Goal: Check status: Check status

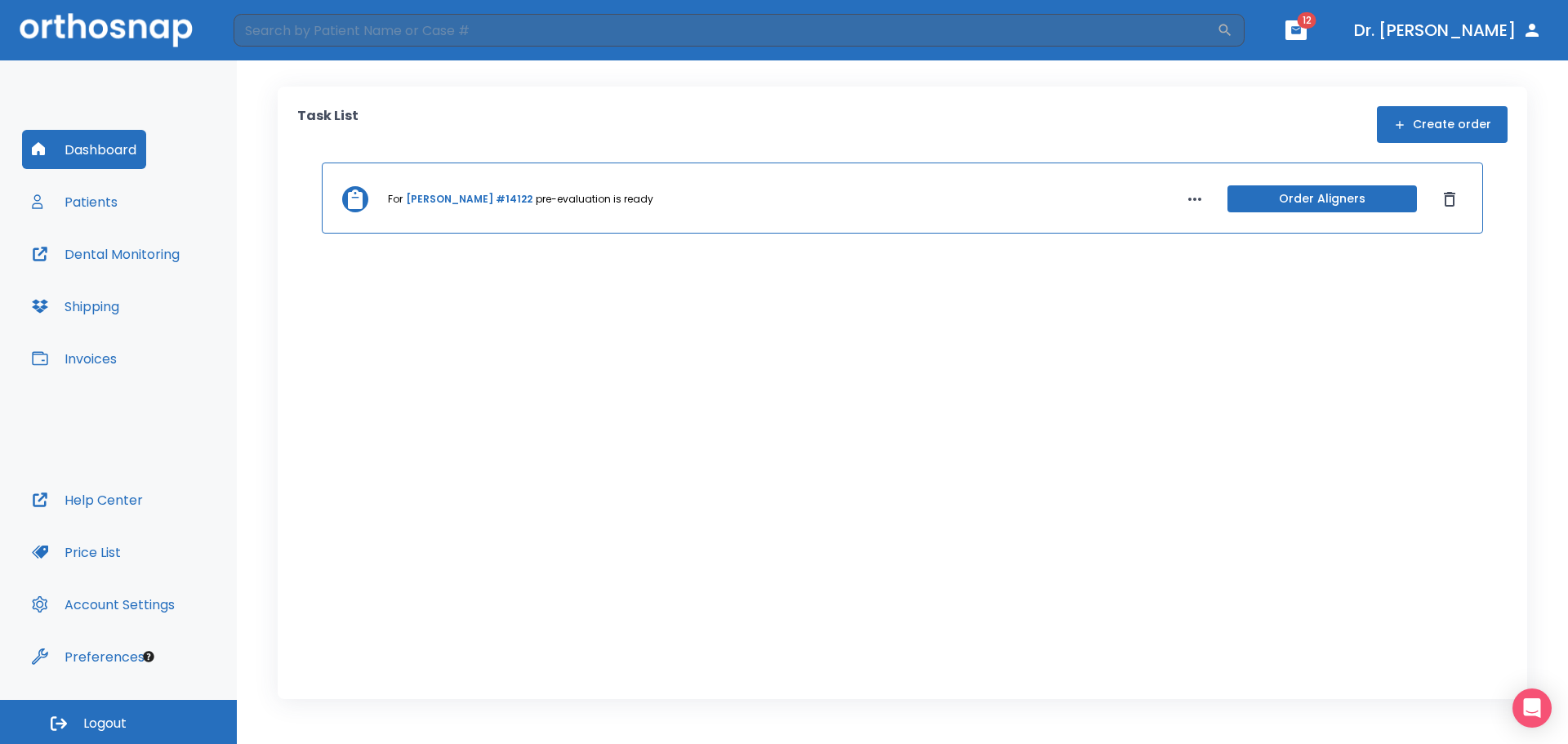
click at [474, 195] on link "[PERSON_NAME] #14122" at bounding box center [469, 199] width 127 height 15
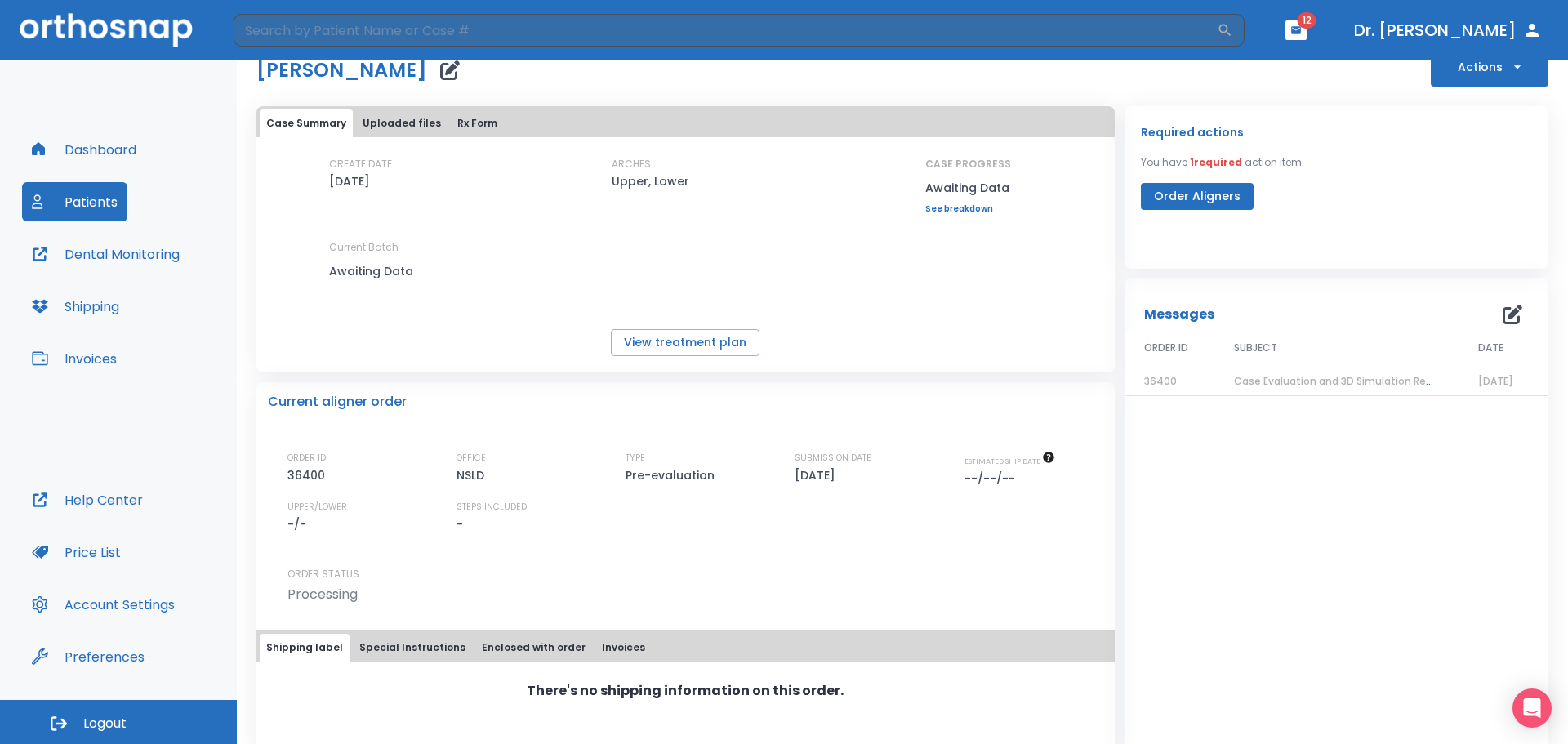
scroll to position [68, 0]
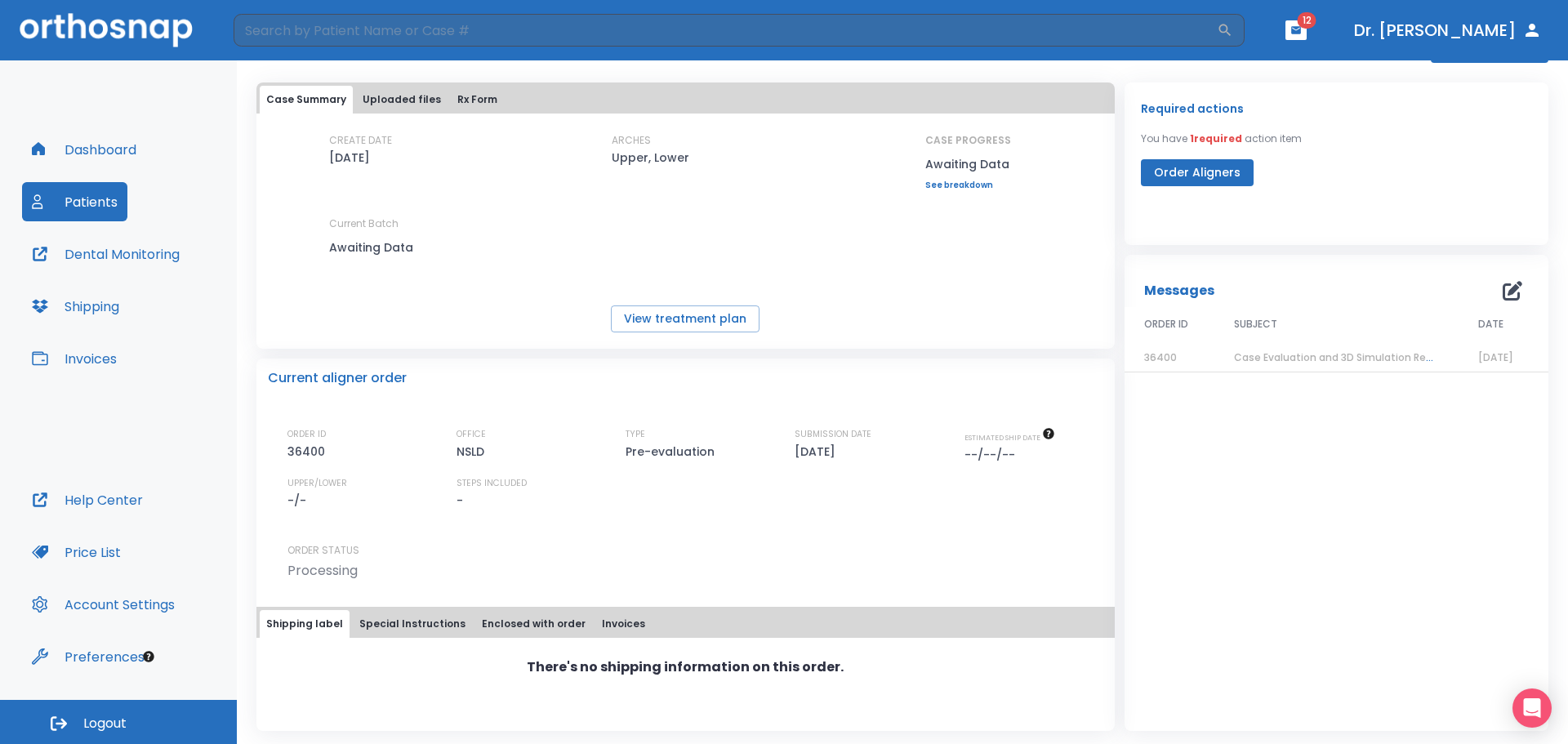
click at [1295, 359] on span "Case Evaluation and 3D Simulation Ready" at bounding box center [1339, 357] width 210 height 14
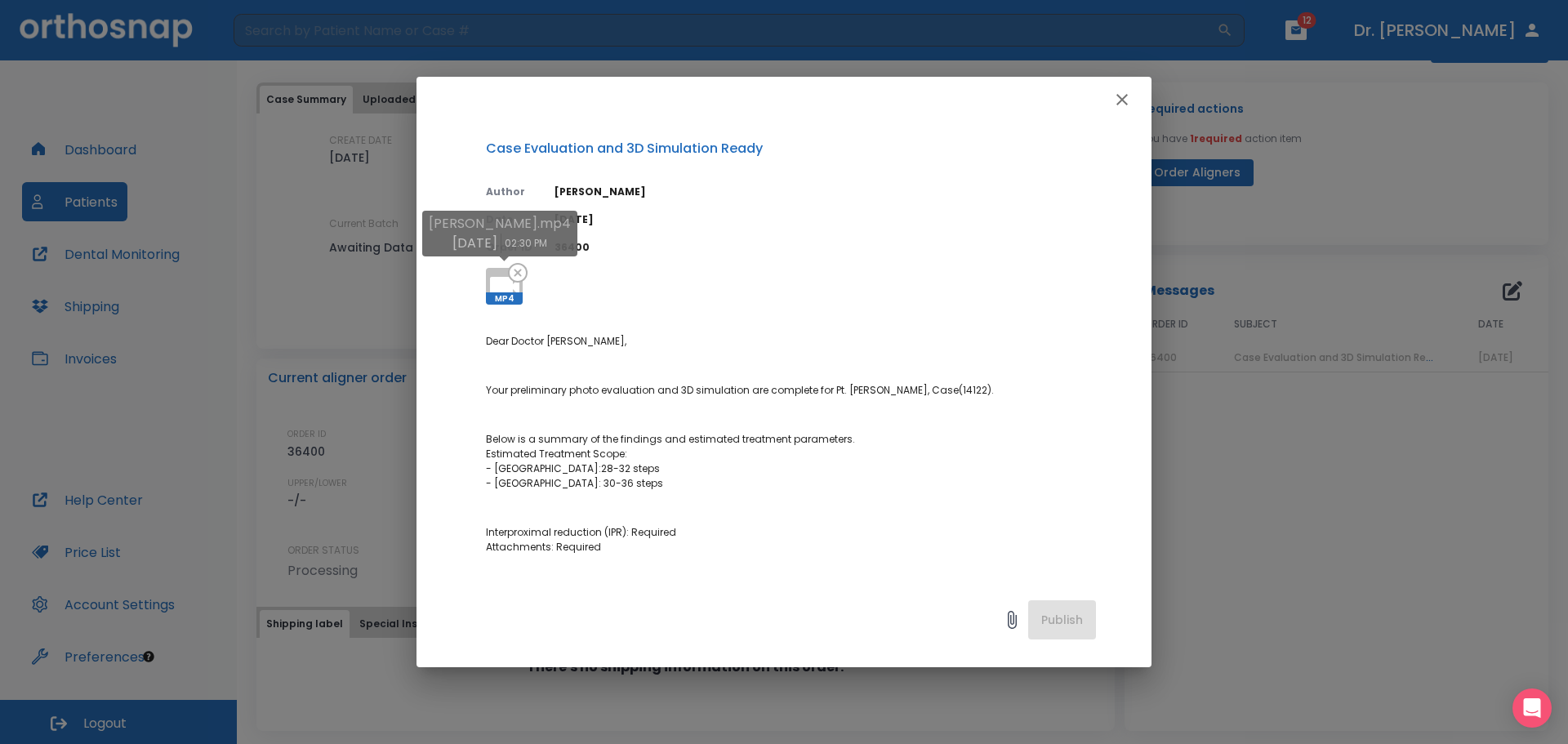
click at [511, 278] on icon at bounding box center [517, 273] width 20 height 20
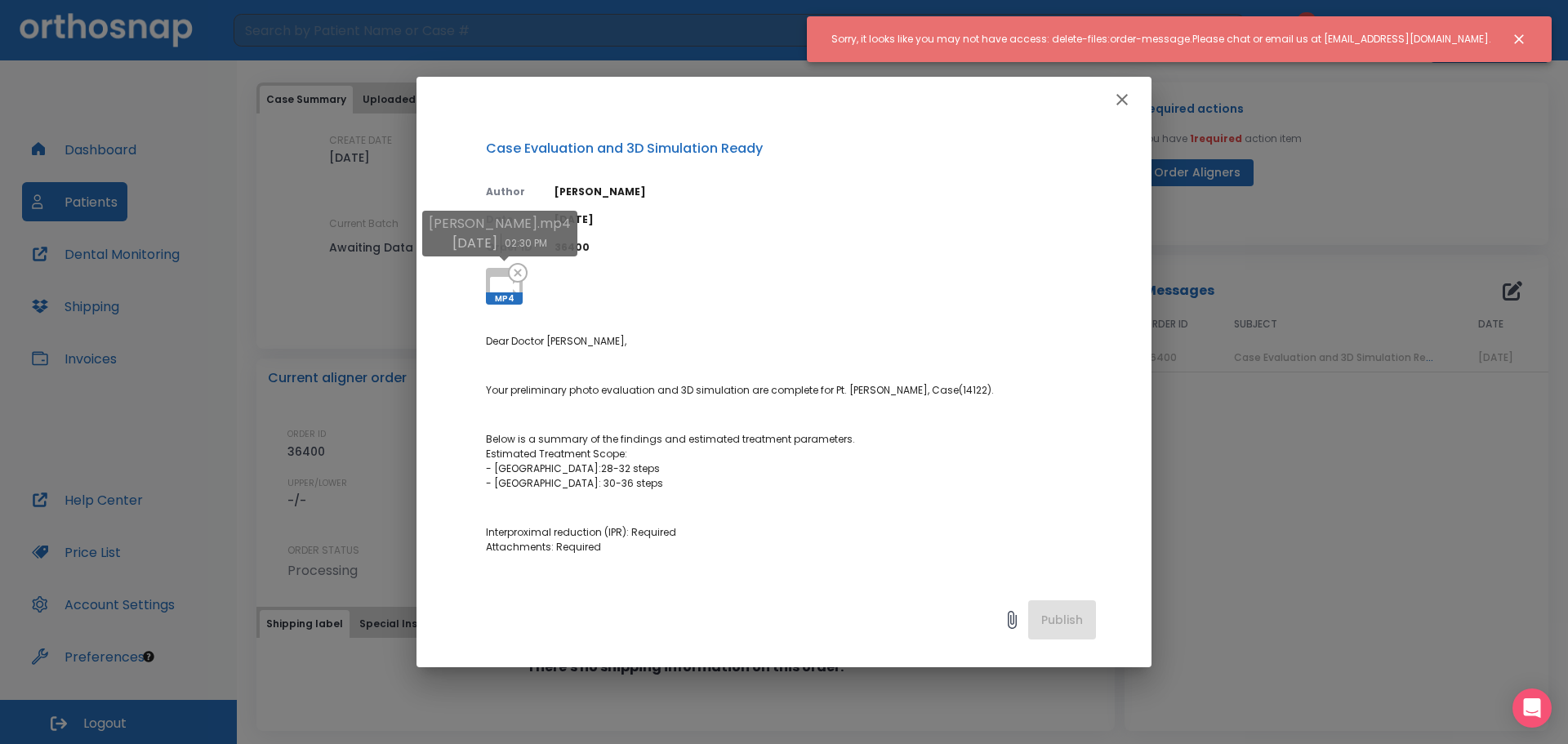
click at [511, 278] on icon at bounding box center [517, 273] width 20 height 20
click at [1122, 97] on icon "button" at bounding box center [1122, 100] width 20 height 20
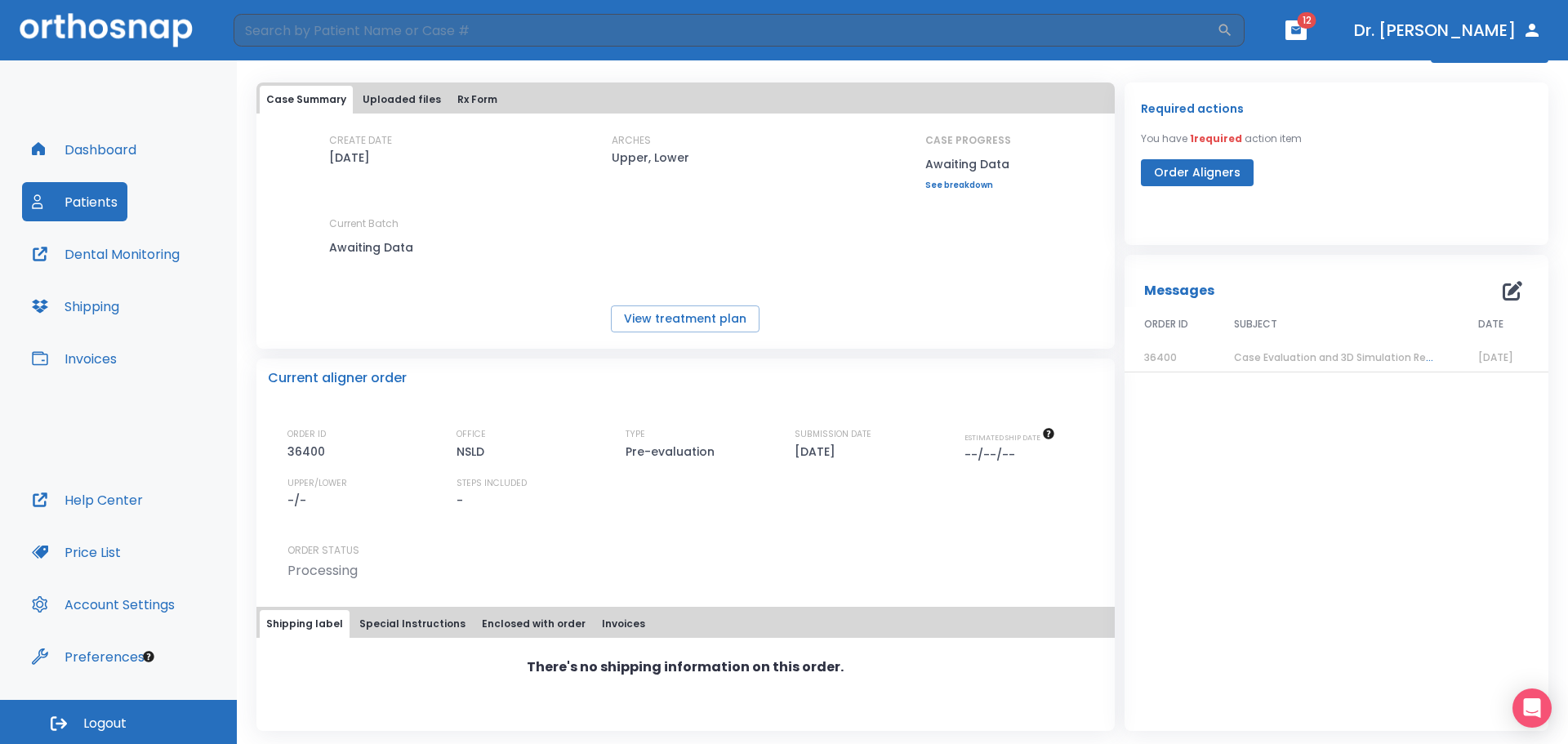
click at [1155, 360] on span "36400" at bounding box center [1160, 357] width 33 height 14
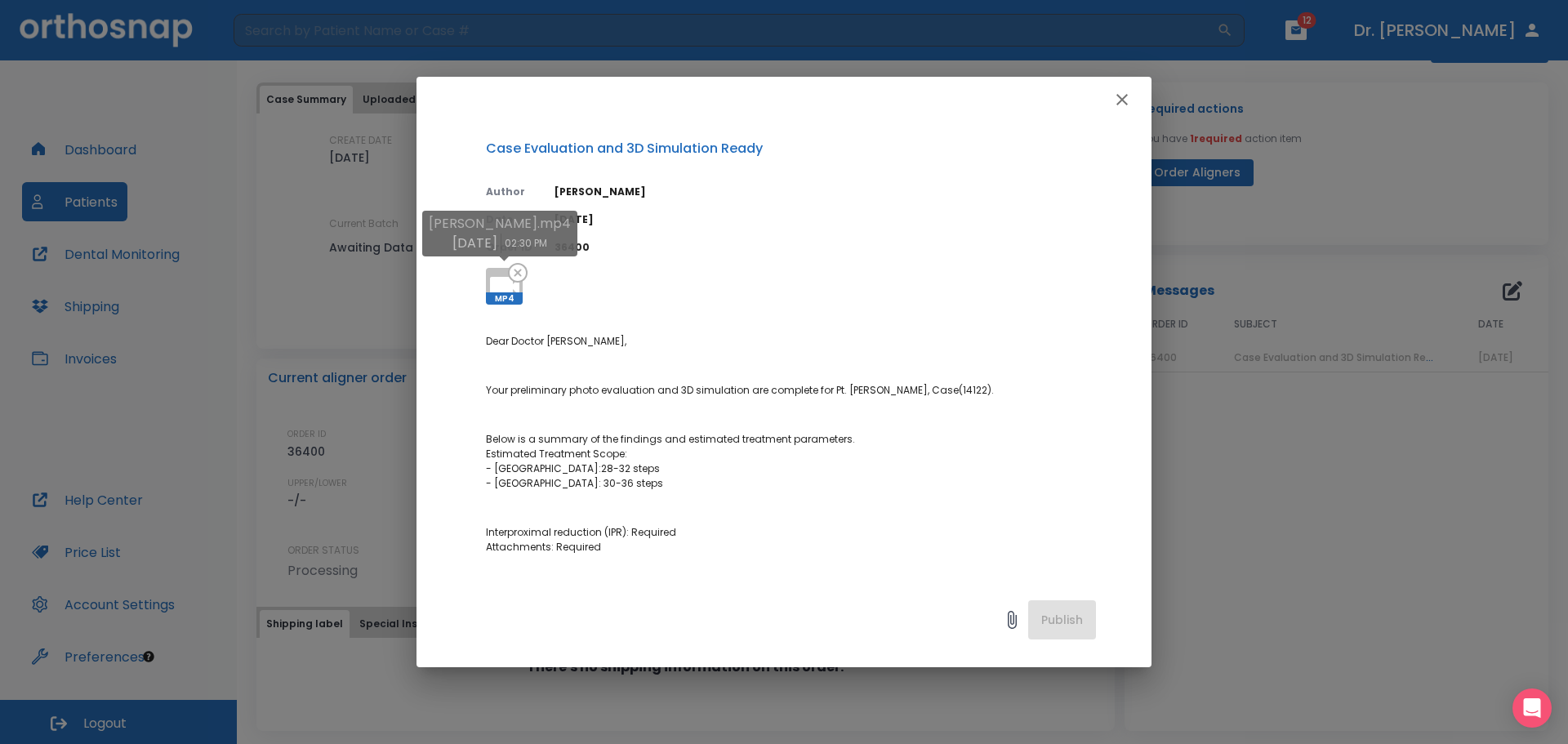
click at [496, 280] on icon at bounding box center [504, 286] width 29 height 20
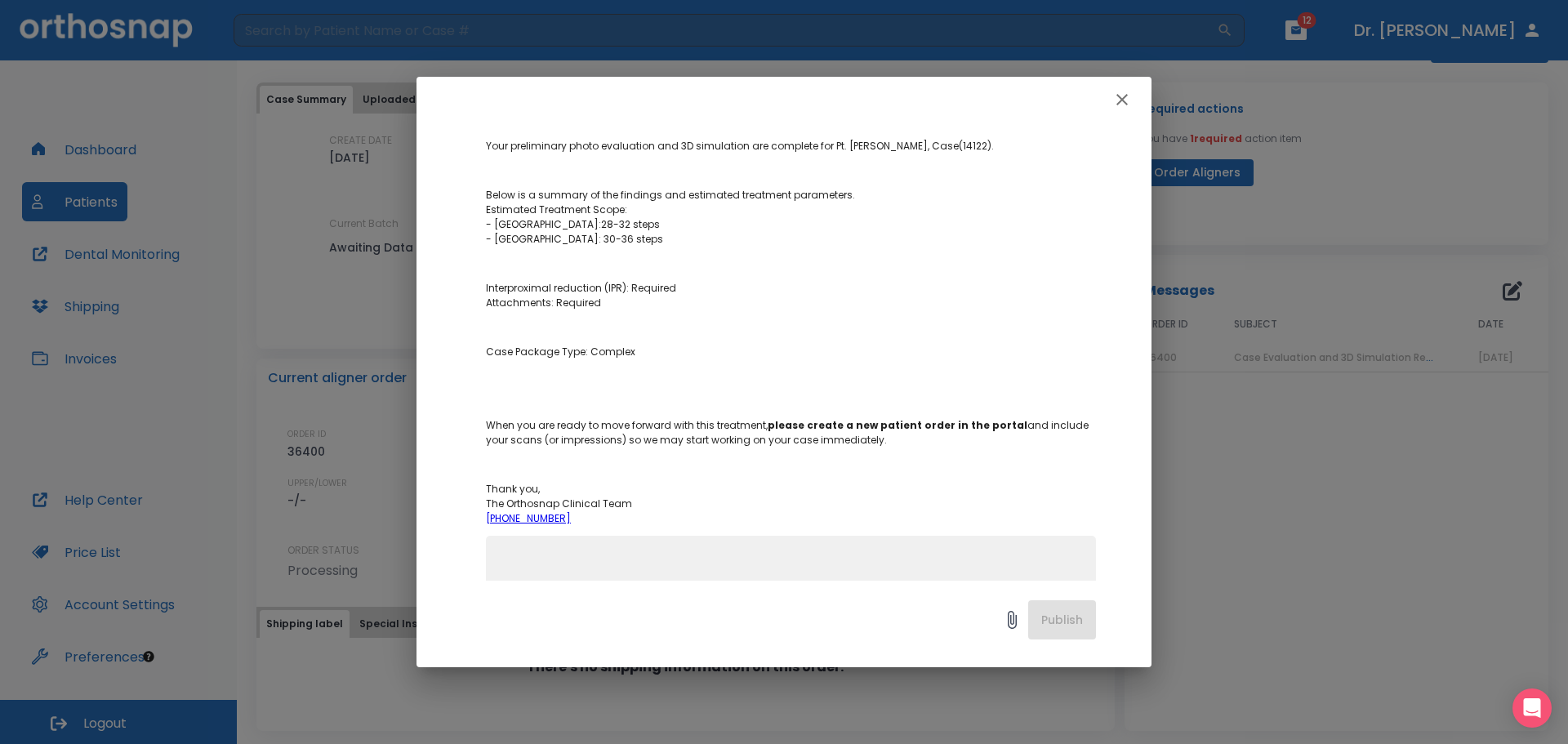
scroll to position [245, 0]
click at [1117, 98] on icon "button" at bounding box center [1122, 100] width 20 height 20
